Goal: Information Seeking & Learning: Check status

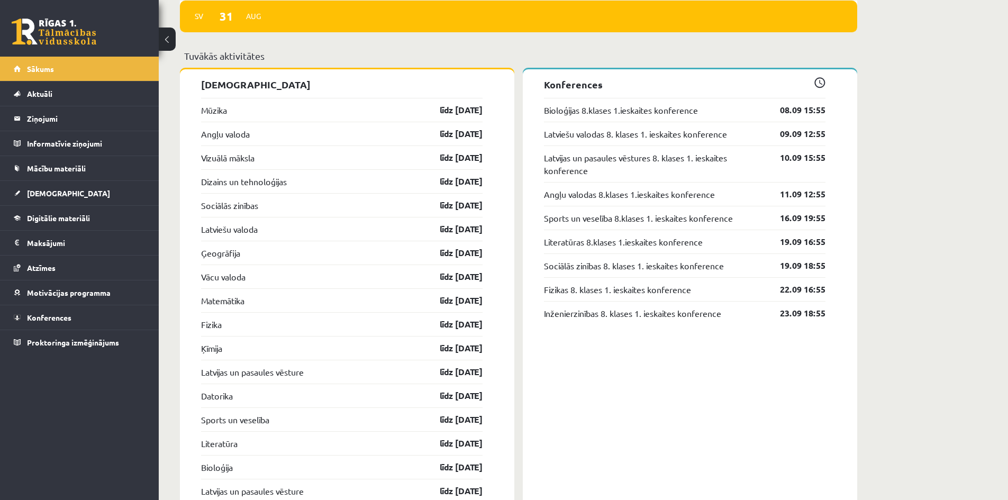
scroll to position [1006, 0]
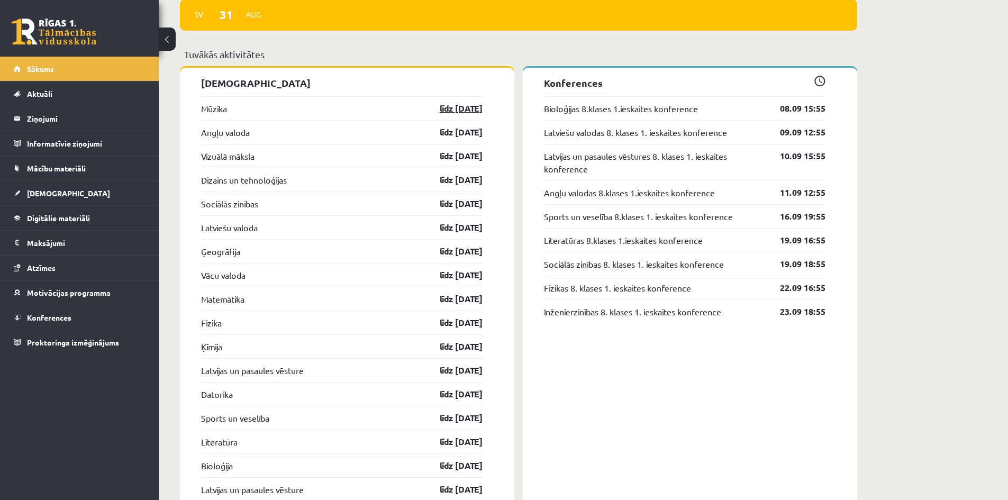
click at [456, 114] on link "līdz 07.09.25" at bounding box center [451, 108] width 61 height 13
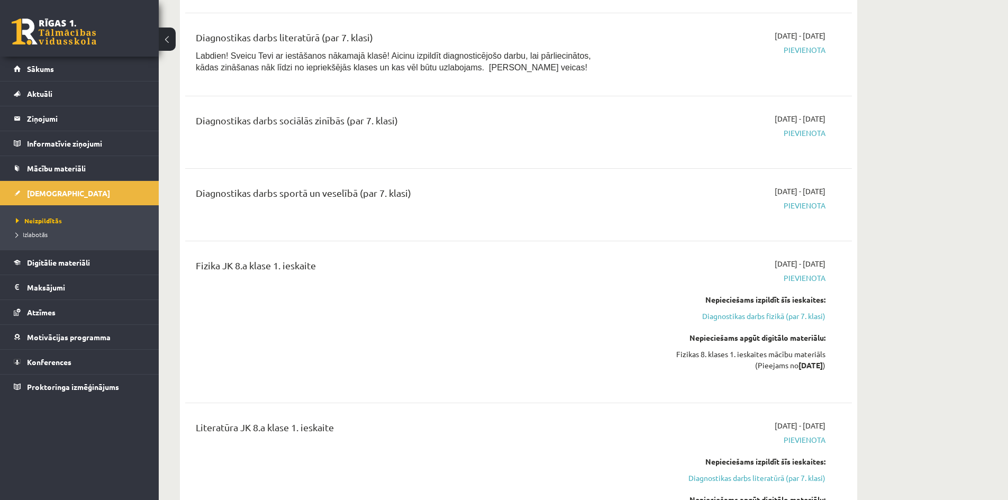
scroll to position [2487, 0]
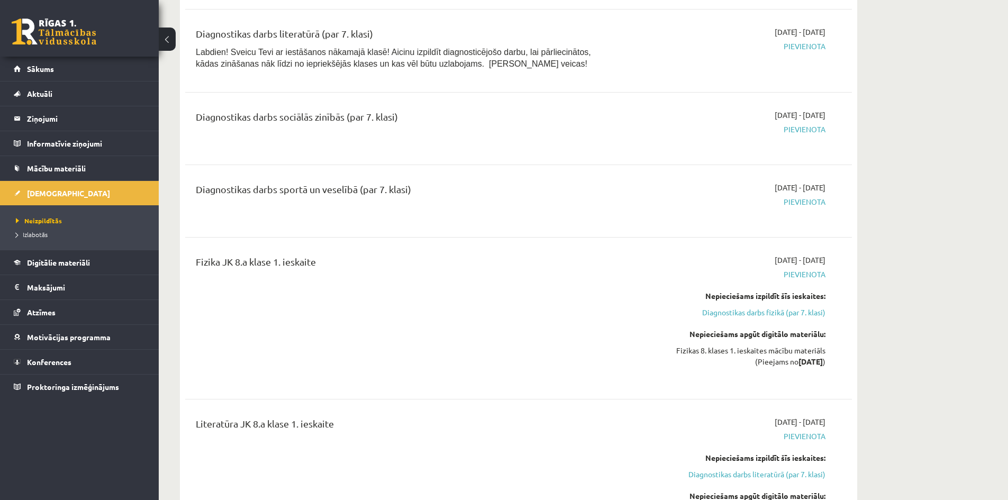
click at [808, 207] on span "Pievienota" at bounding box center [726, 201] width 200 height 11
click at [807, 207] on span "Pievienota" at bounding box center [726, 201] width 200 height 11
click at [793, 207] on span "Pievienota" at bounding box center [726, 201] width 200 height 11
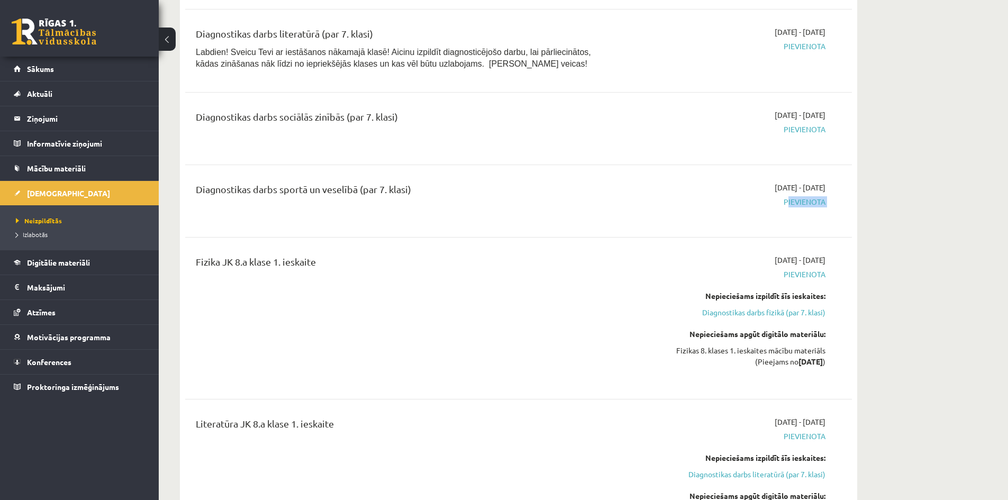
drag, startPoint x: 793, startPoint y: 212, endPoint x: 764, endPoint y: 218, distance: 29.6
click at [793, 207] on span "Pievienota" at bounding box center [726, 201] width 200 height 11
click at [753, 207] on span "Pievienota" at bounding box center [726, 201] width 200 height 11
click at [60, 64] on link "Sākums" at bounding box center [80, 69] width 132 height 24
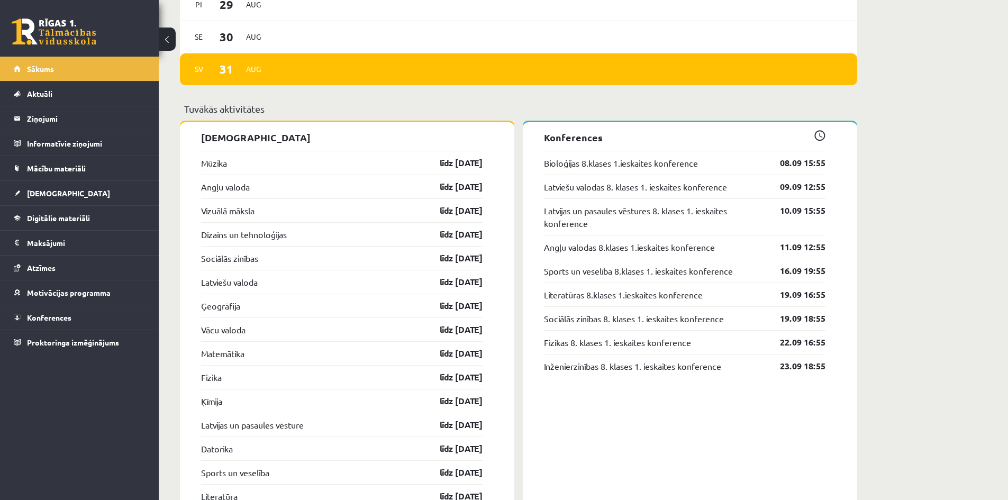
scroll to position [953, 0]
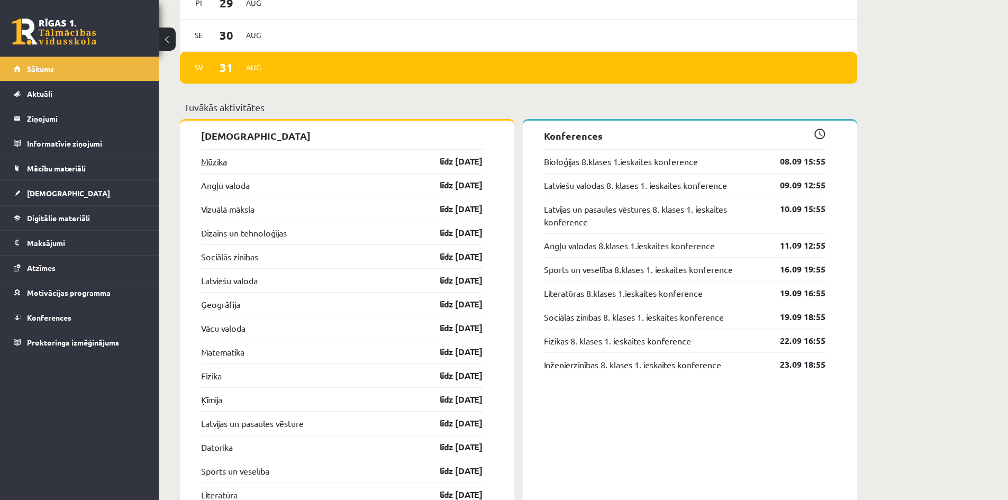
click at [224, 165] on link "Mūzika" at bounding box center [214, 161] width 26 height 13
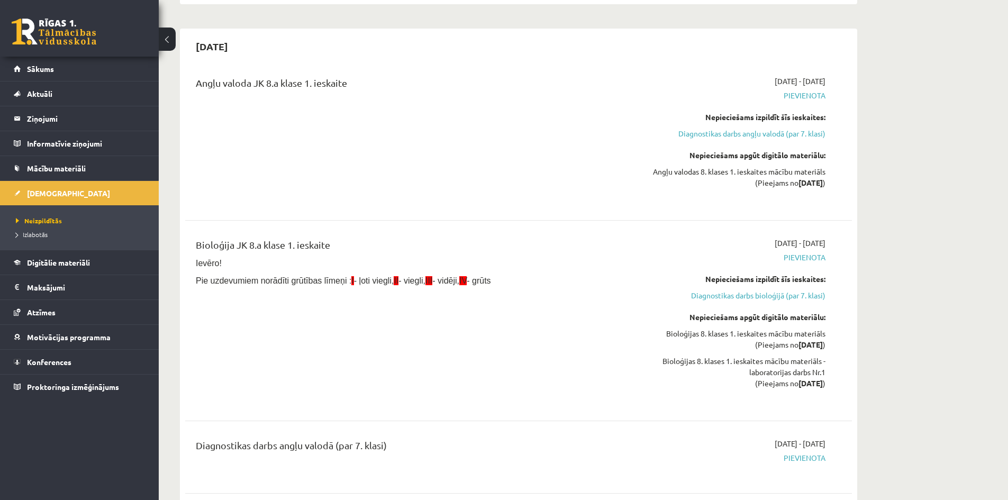
scroll to position [1270, 0]
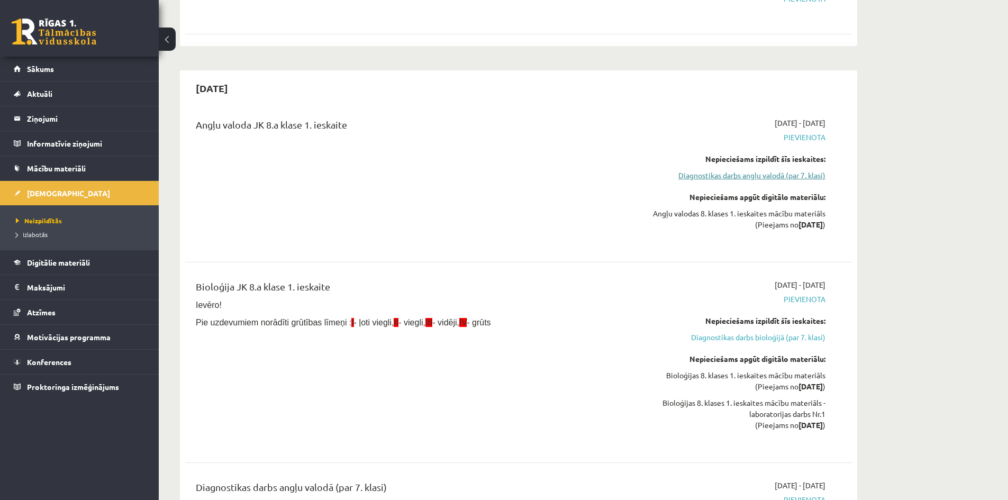
click at [759, 174] on link "Diagnostikas darbs angļu valodā (par 7. klasi)" at bounding box center [726, 175] width 200 height 11
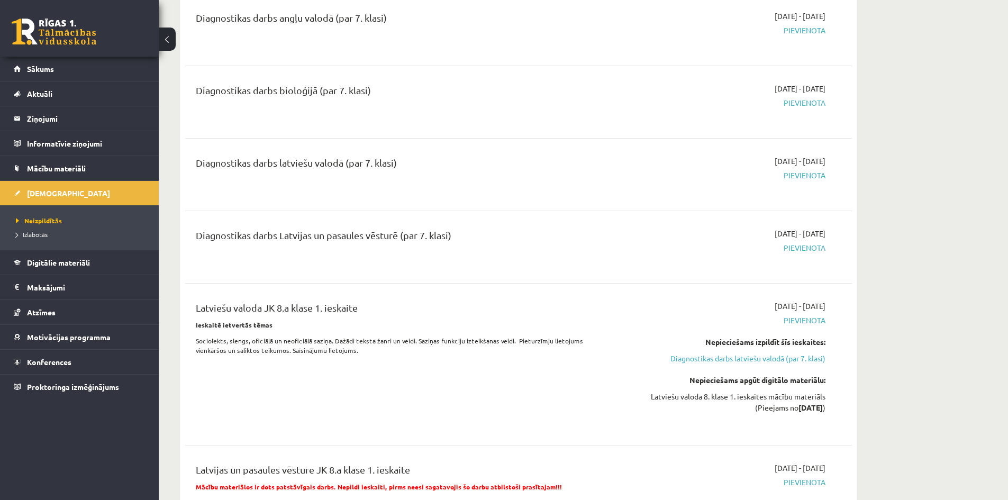
click at [759, 174] on span "Pievienota" at bounding box center [726, 175] width 200 height 11
click at [820, 175] on span "Pievienota" at bounding box center [726, 175] width 200 height 11
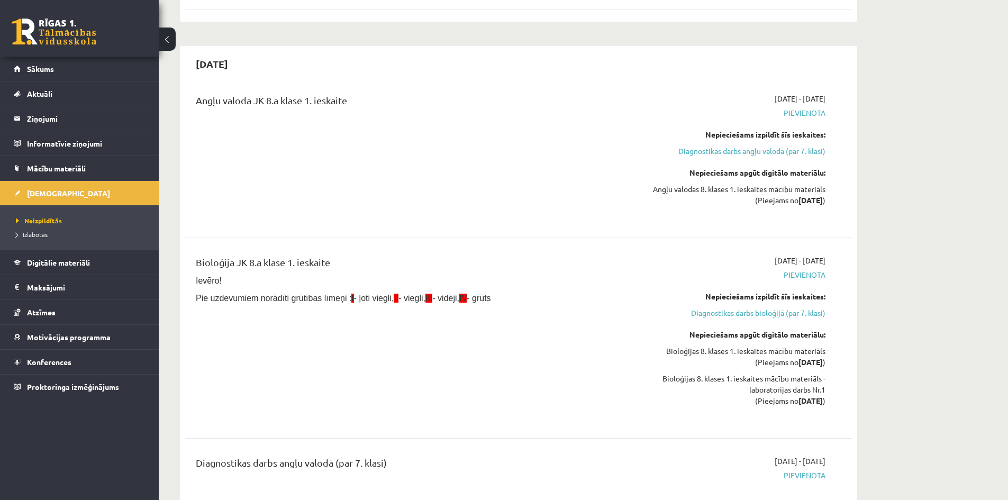
scroll to position [1263, 0]
